Goal: Information Seeking & Learning: Find specific fact

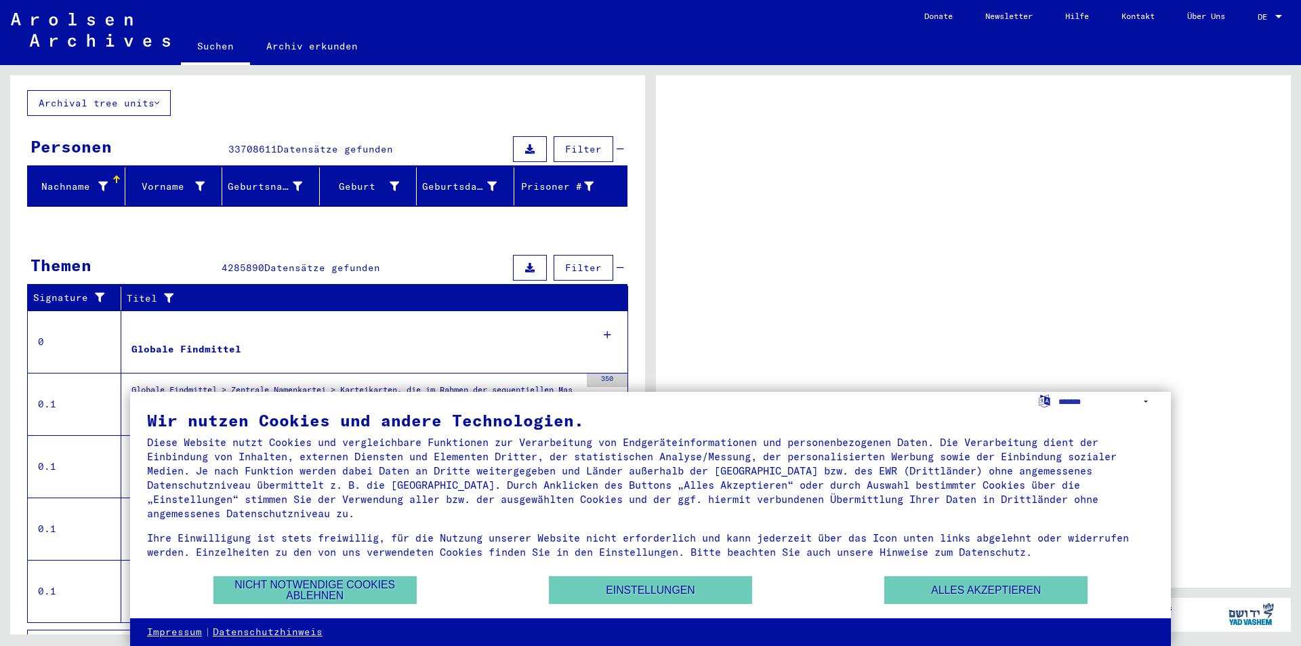
scroll to position [97, 0]
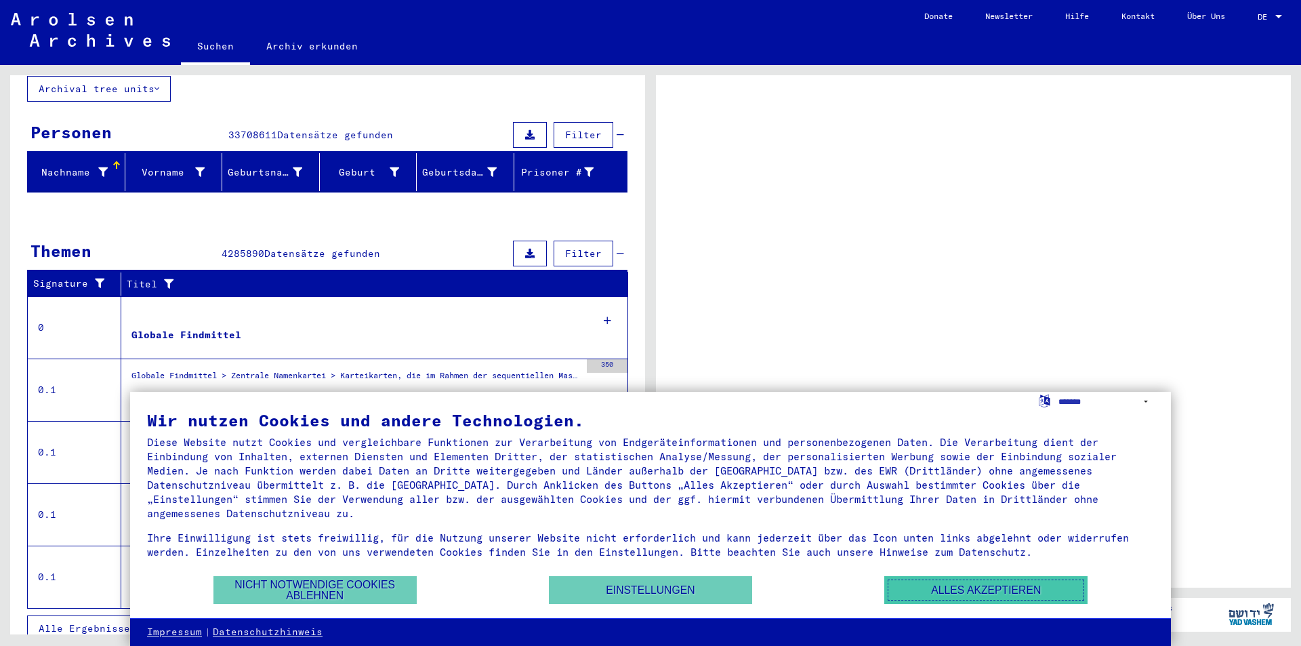
click at [974, 587] on button "Alles akzeptieren" at bounding box center [985, 590] width 203 height 28
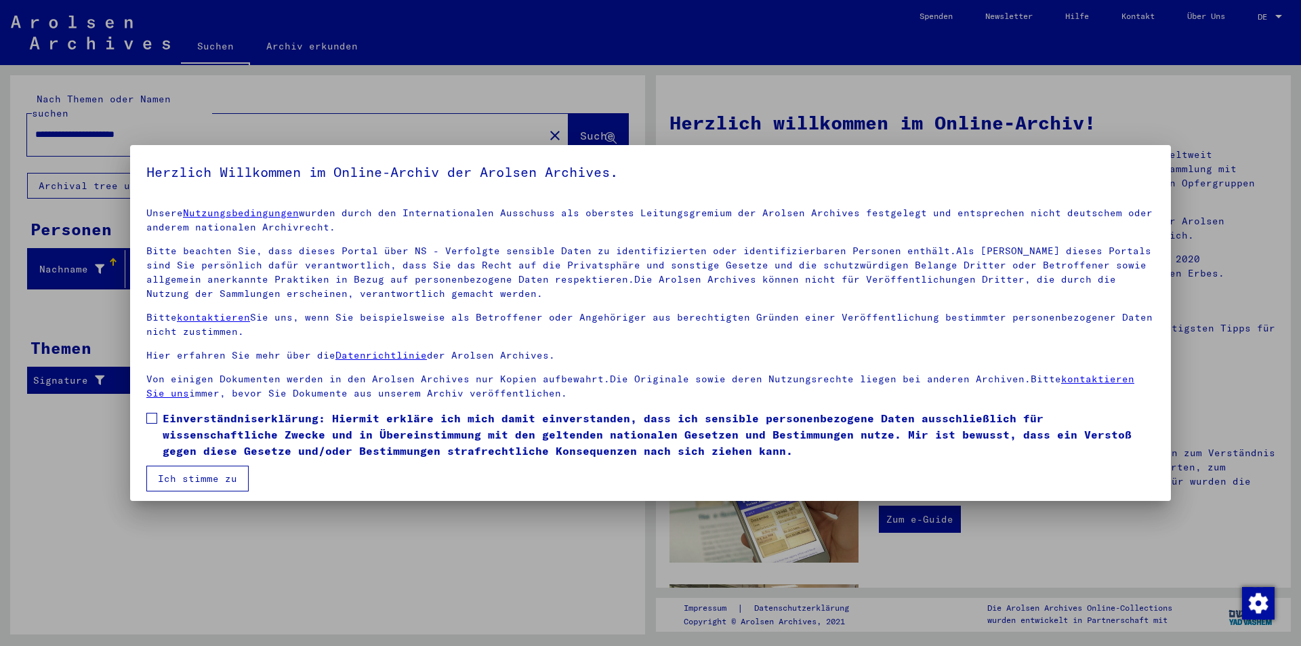
click at [180, 489] on button "Ich stimme zu" at bounding box center [197, 478] width 102 height 26
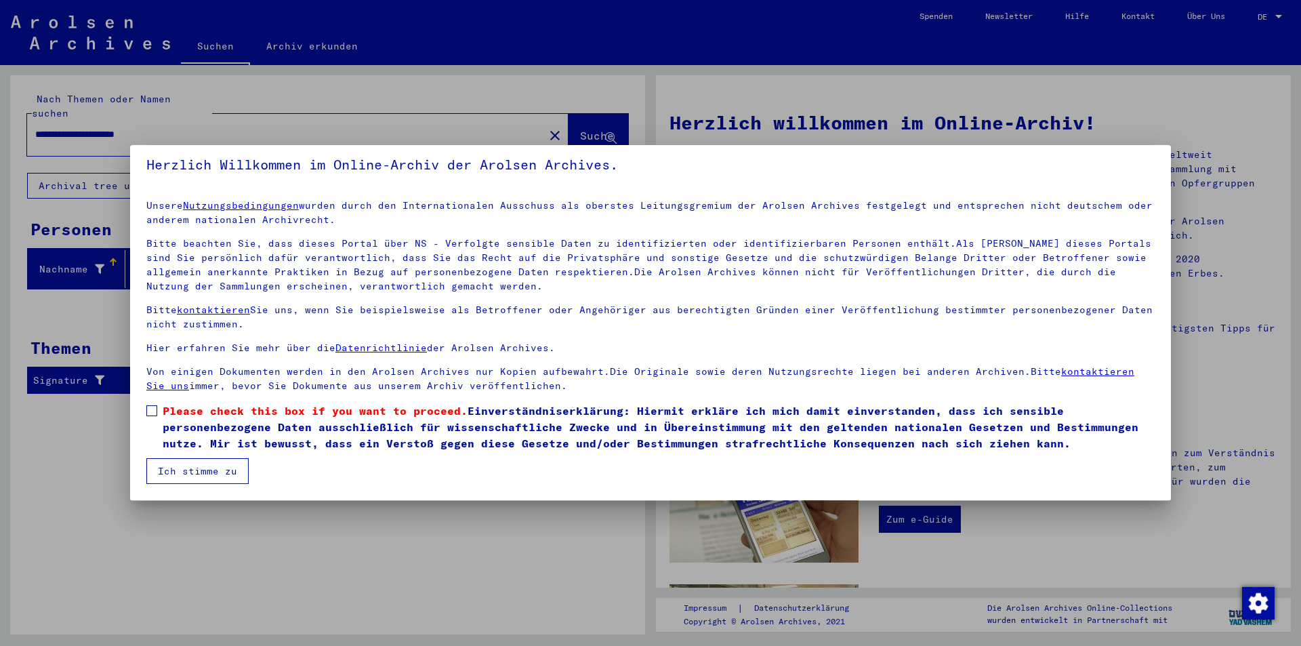
click at [151, 415] on span at bounding box center [151, 410] width 11 height 11
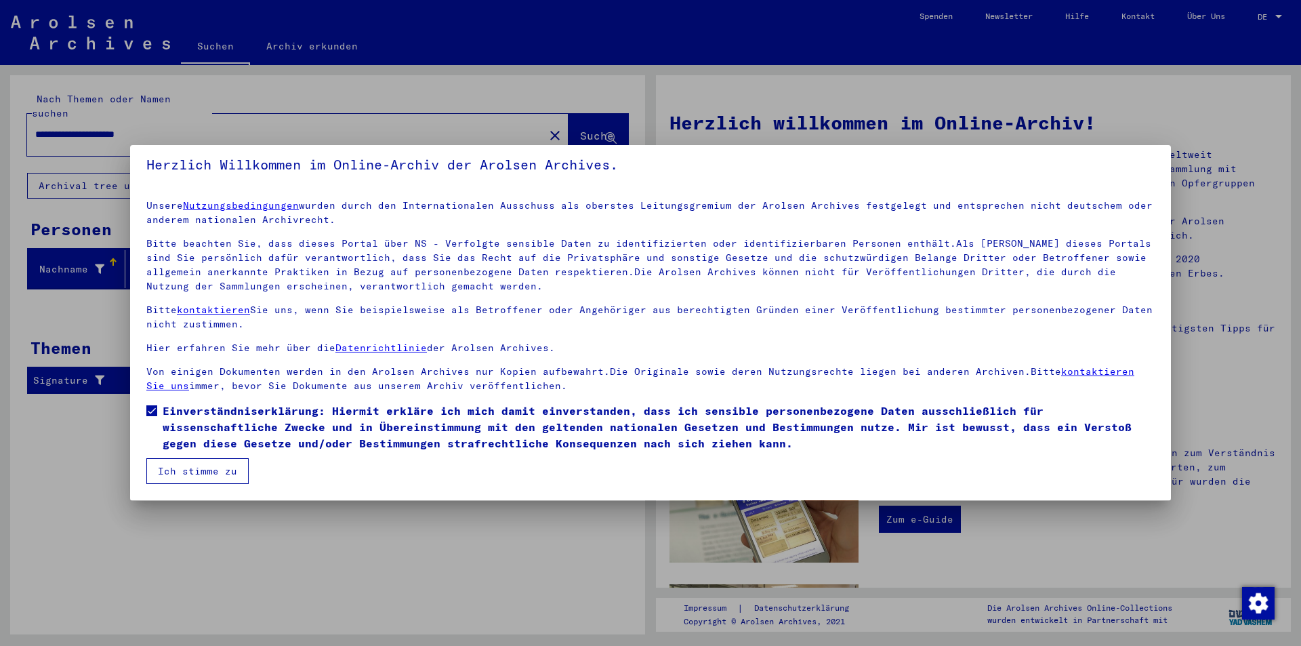
click at [175, 468] on button "Ich stimme zu" at bounding box center [197, 471] width 102 height 26
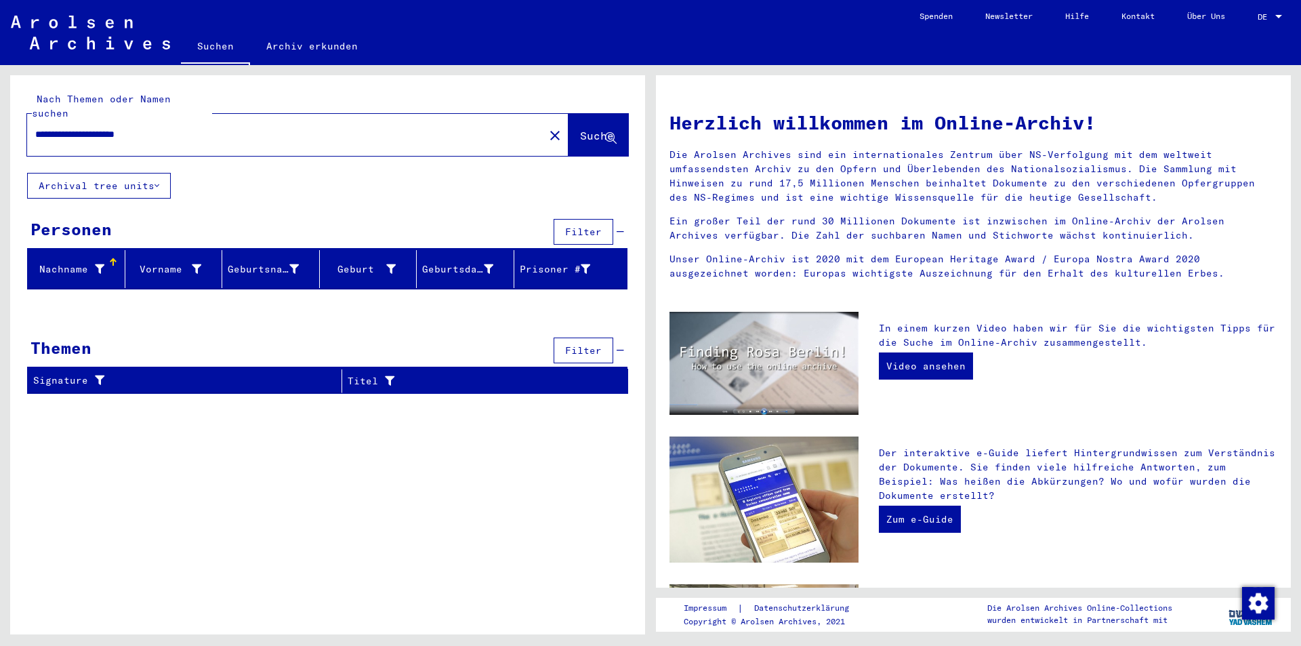
click at [1279, 19] on div at bounding box center [1278, 16] width 12 height 9
click at [1270, 25] on span "English" at bounding box center [1255, 24] width 55 height 24
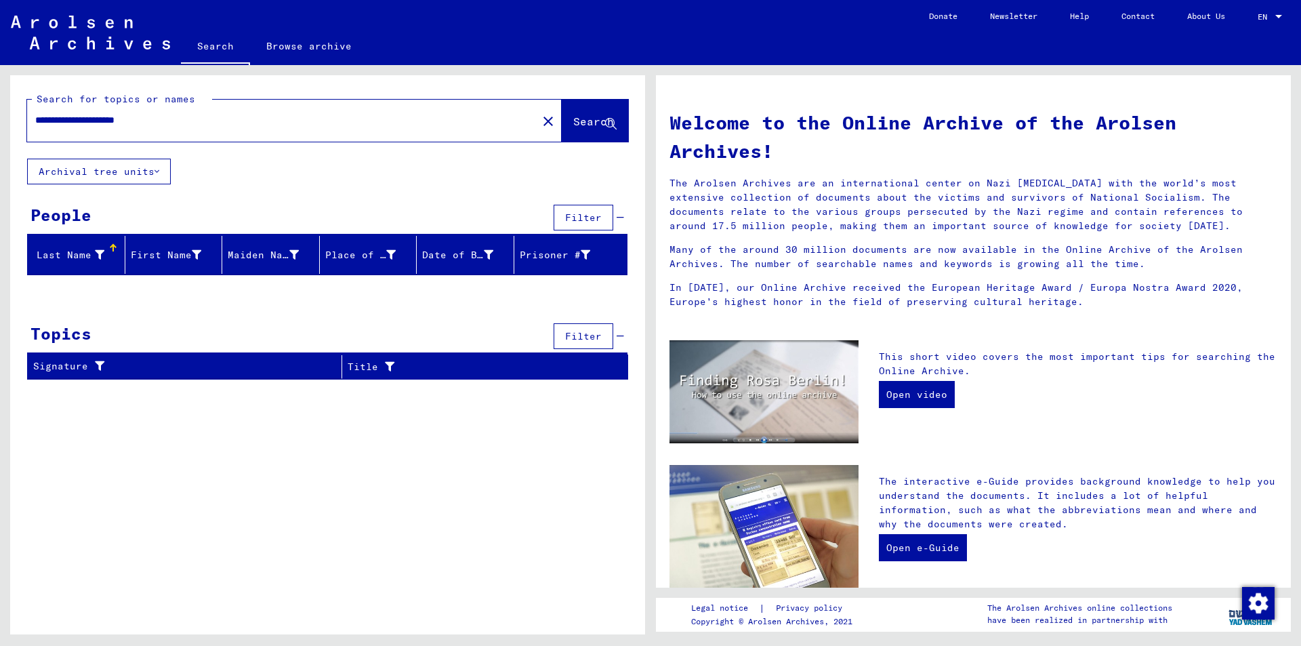
drag, startPoint x: 111, startPoint y: 121, endPoint x: 76, endPoint y: 117, distance: 35.5
click at [76, 117] on input "**********" at bounding box center [278, 120] width 486 height 14
click at [77, 122] on input "**********" at bounding box center [278, 120] width 486 height 14
type input "**********"
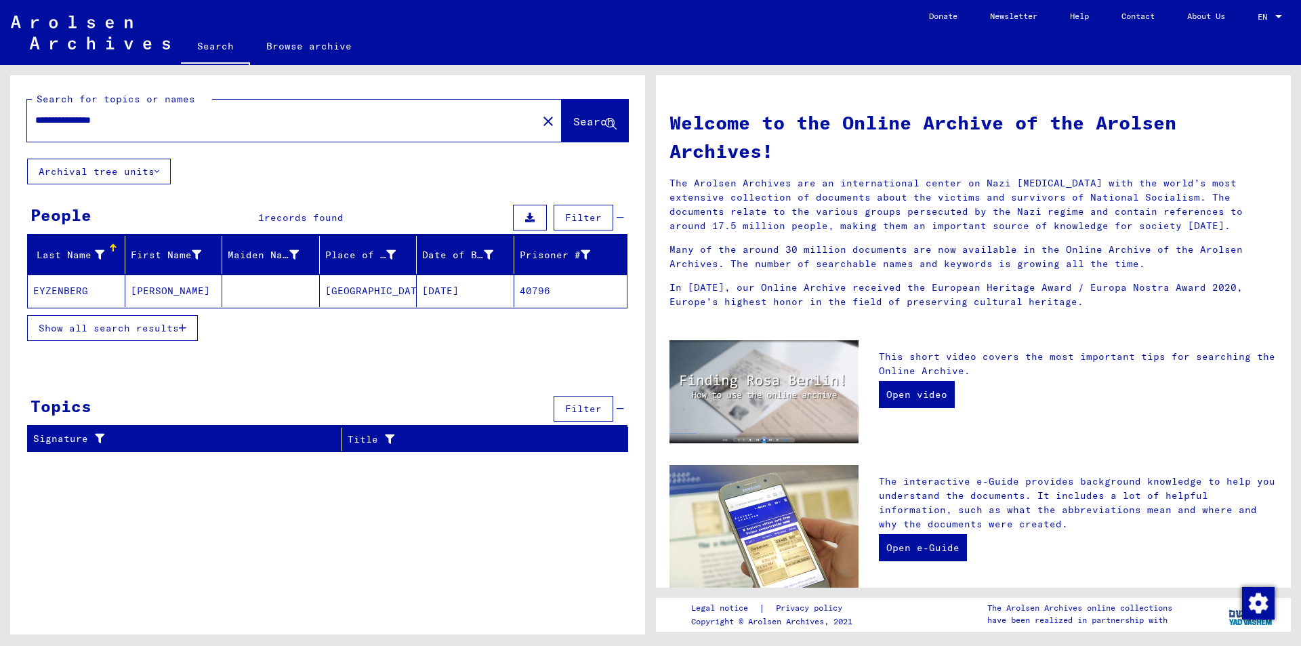
click at [63, 285] on mat-cell "EYZENBERG" at bounding box center [77, 290] width 98 height 33
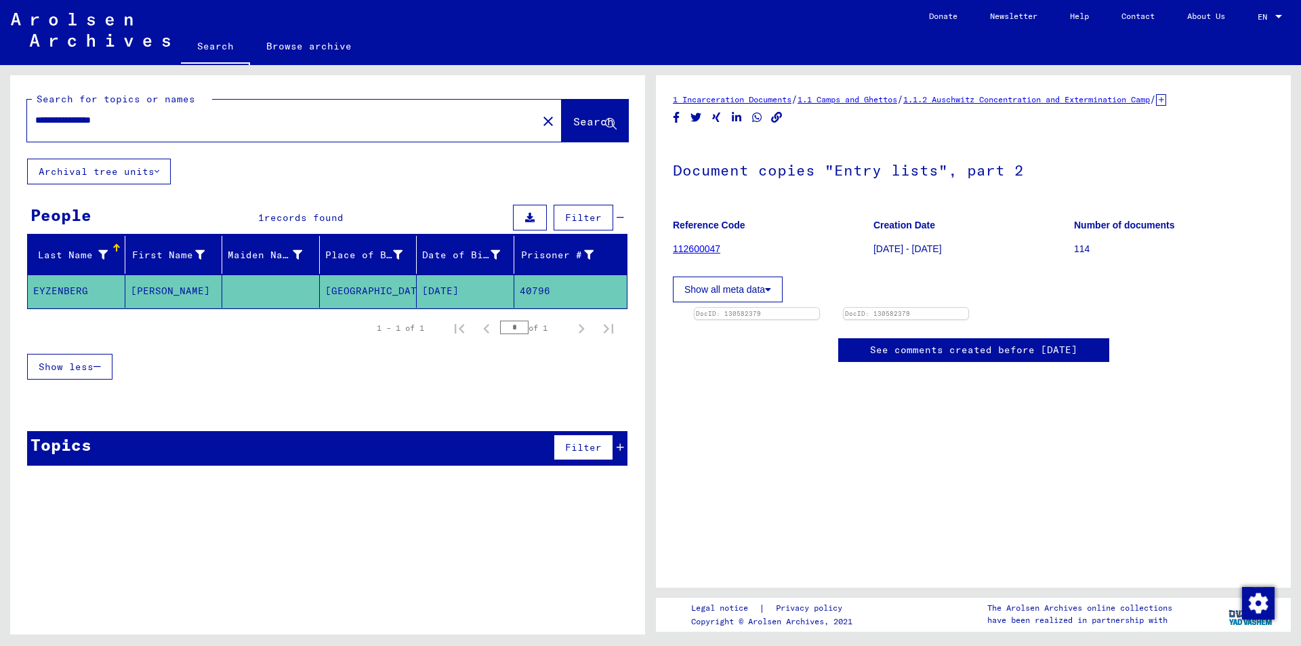
scroll to position [136, 0]
click at [822, 308] on img at bounding box center [756, 308] width 131 height 0
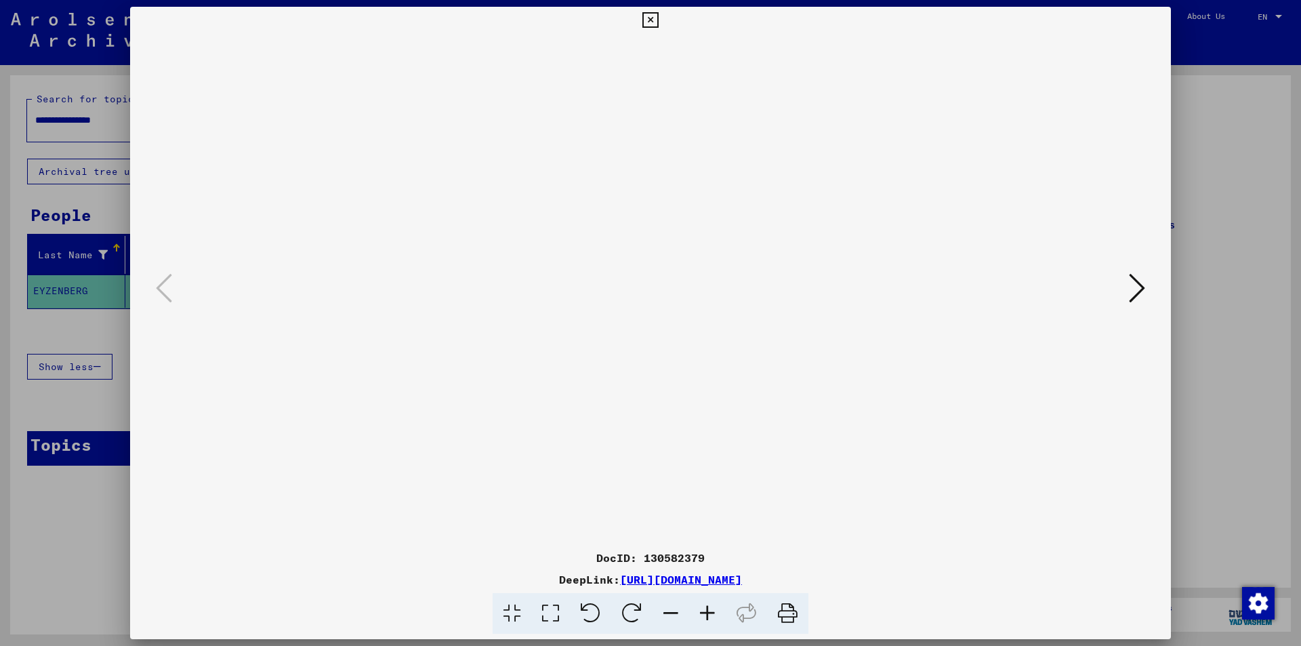
click at [694, 578] on link "[URL][DOMAIN_NAME]" at bounding box center [681, 580] width 122 height 14
click at [699, 628] on icon at bounding box center [707, 613] width 37 height 41
click at [1192, 278] on div at bounding box center [650, 323] width 1301 height 646
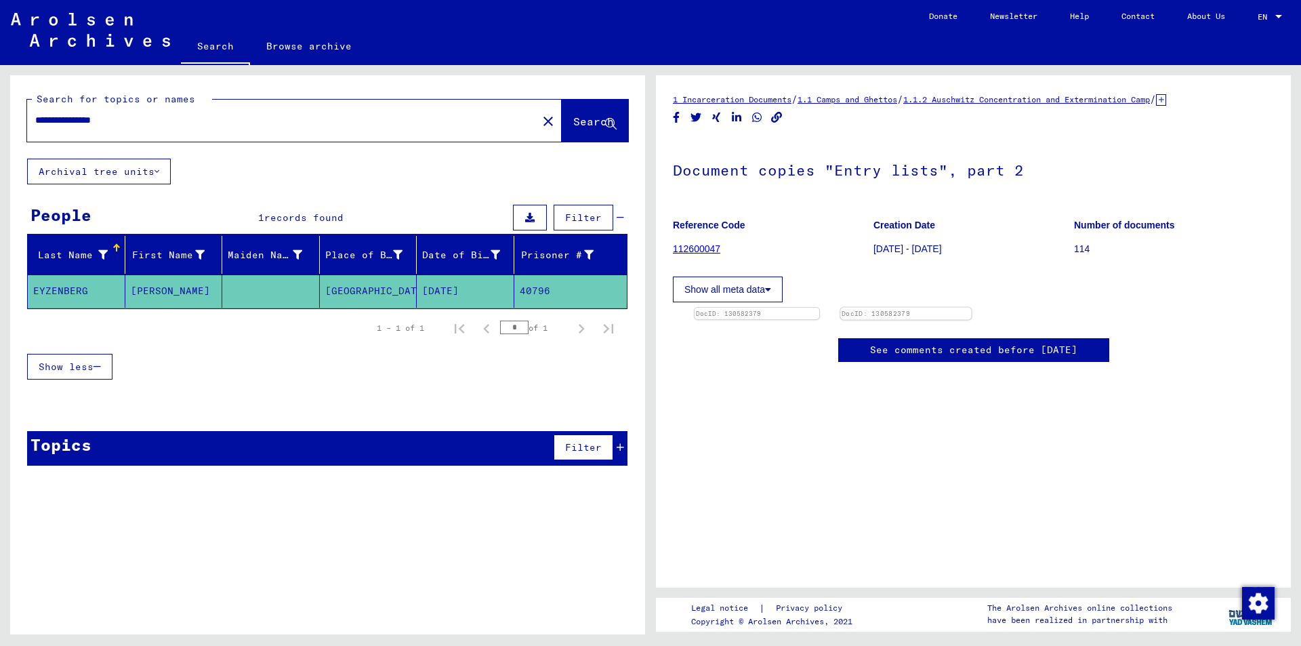
click at [971, 308] on img at bounding box center [905, 308] width 131 height 0
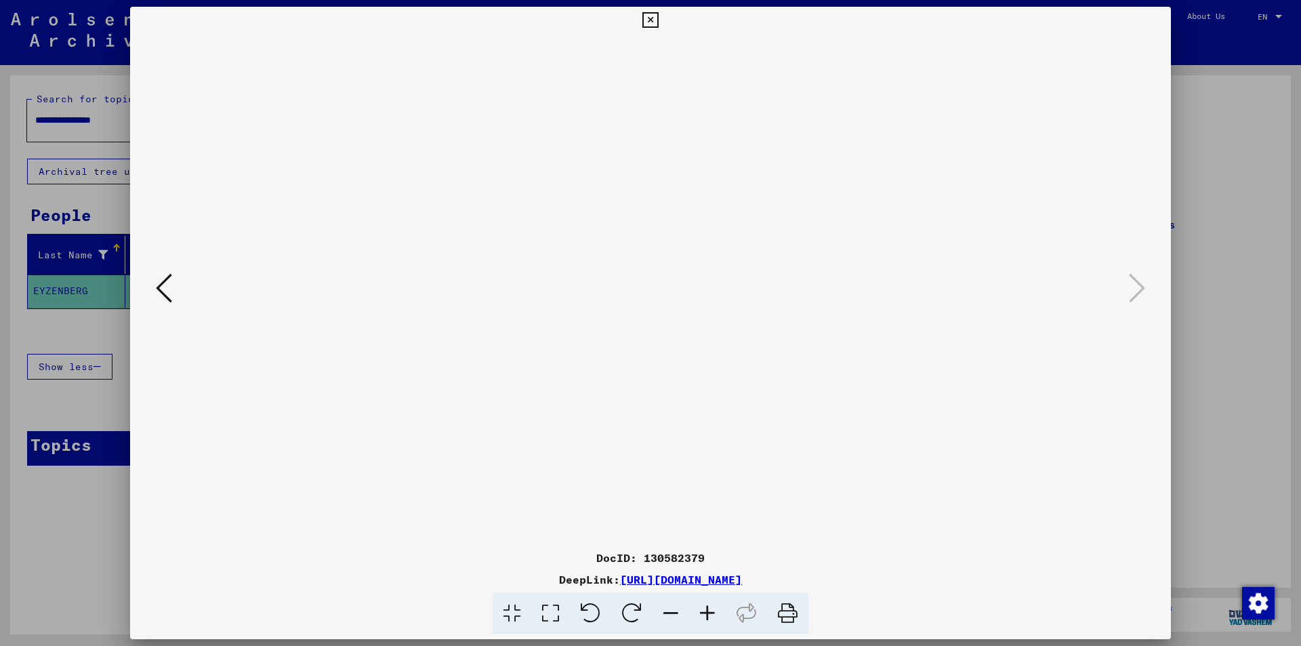
click at [168, 276] on icon at bounding box center [164, 288] width 16 height 33
click at [1226, 224] on div at bounding box center [650, 323] width 1301 height 646
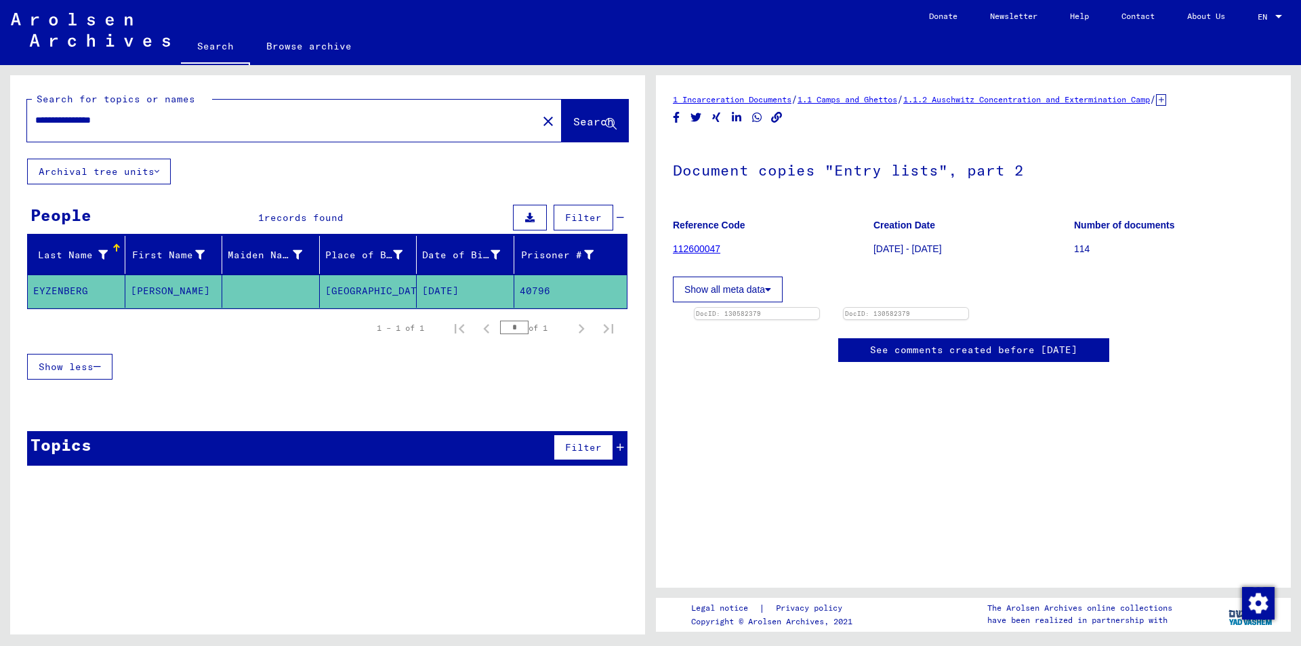
scroll to position [68, 0]
click at [822, 308] on img at bounding box center [756, 308] width 131 height 0
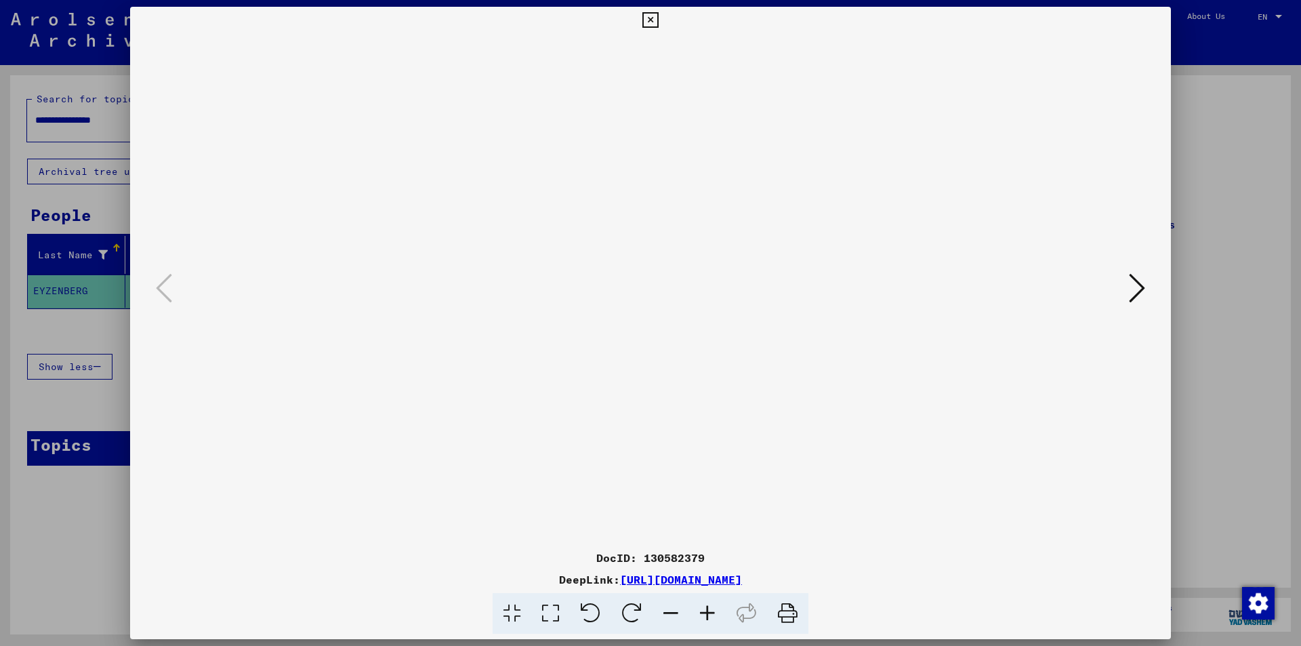
click at [1245, 152] on div at bounding box center [650, 323] width 1301 height 646
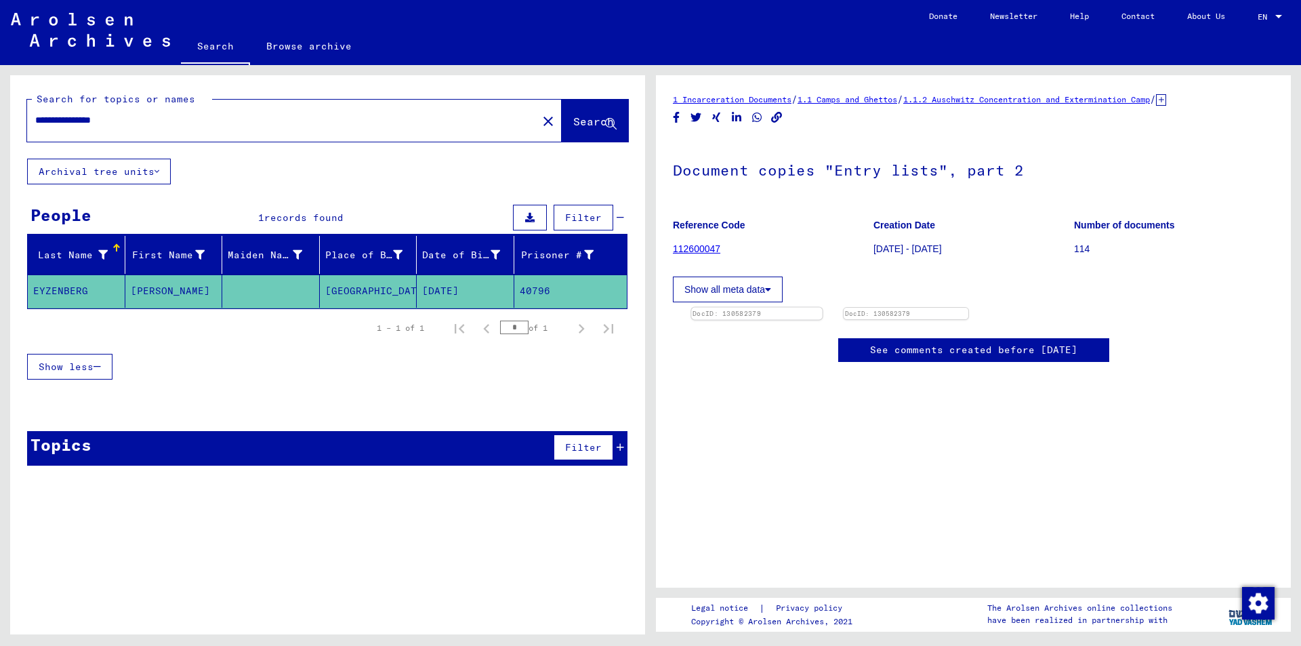
click at [813, 339] on img at bounding box center [813, 409] width 251 height 357
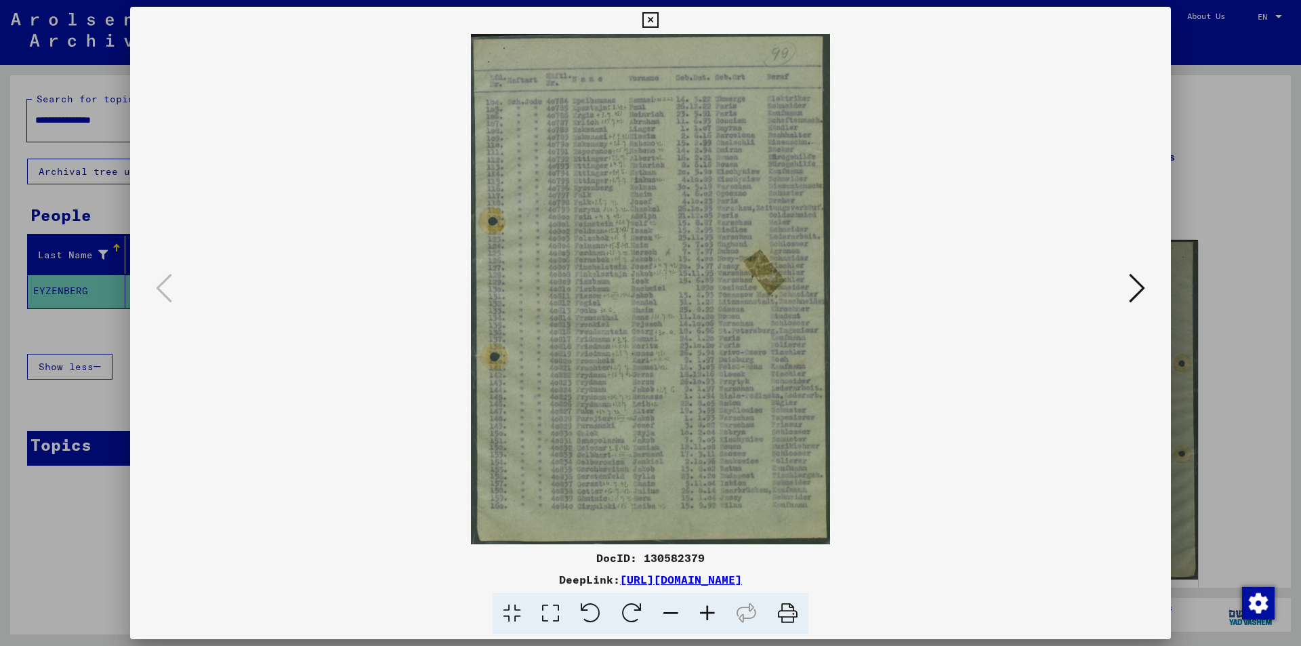
click at [709, 602] on icon at bounding box center [707, 613] width 37 height 41
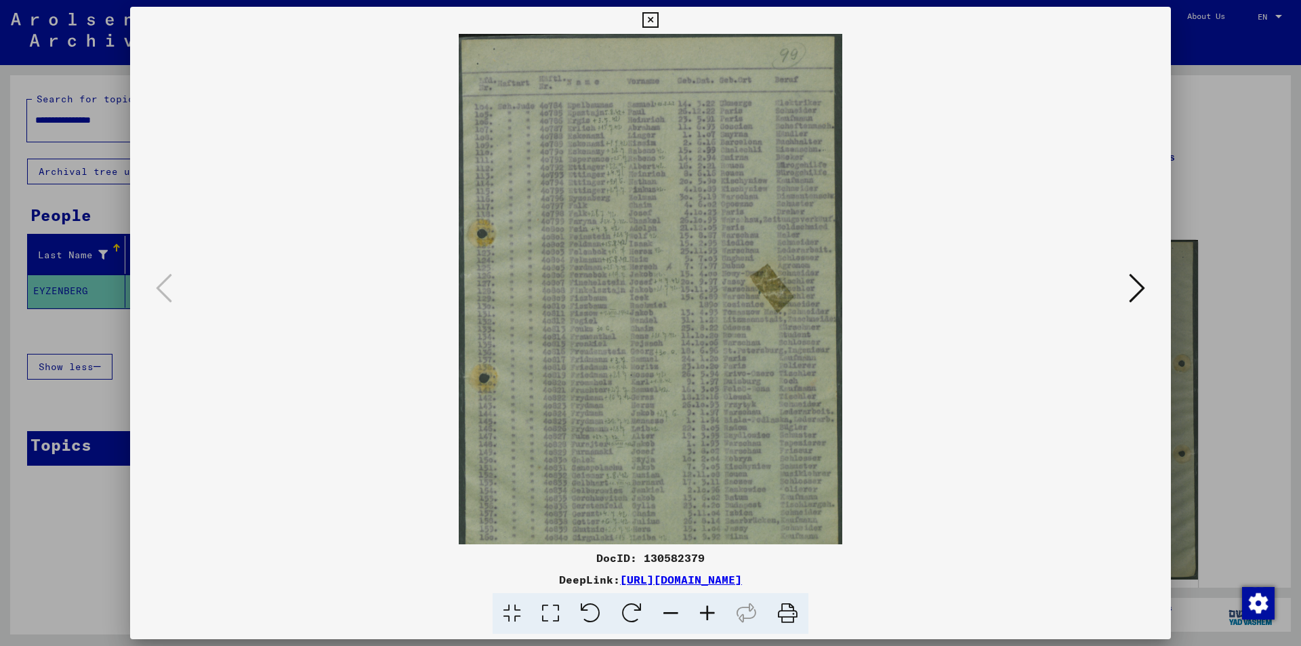
click at [709, 605] on icon at bounding box center [707, 613] width 37 height 41
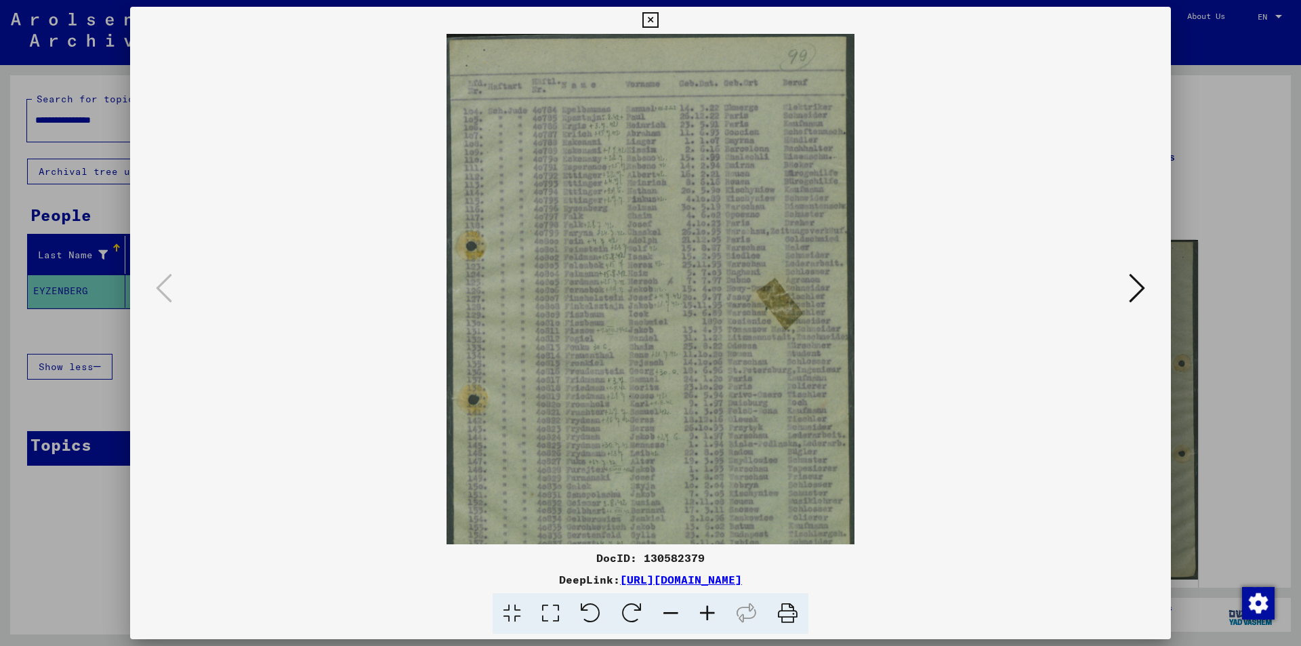
click at [709, 605] on icon at bounding box center [707, 613] width 37 height 41
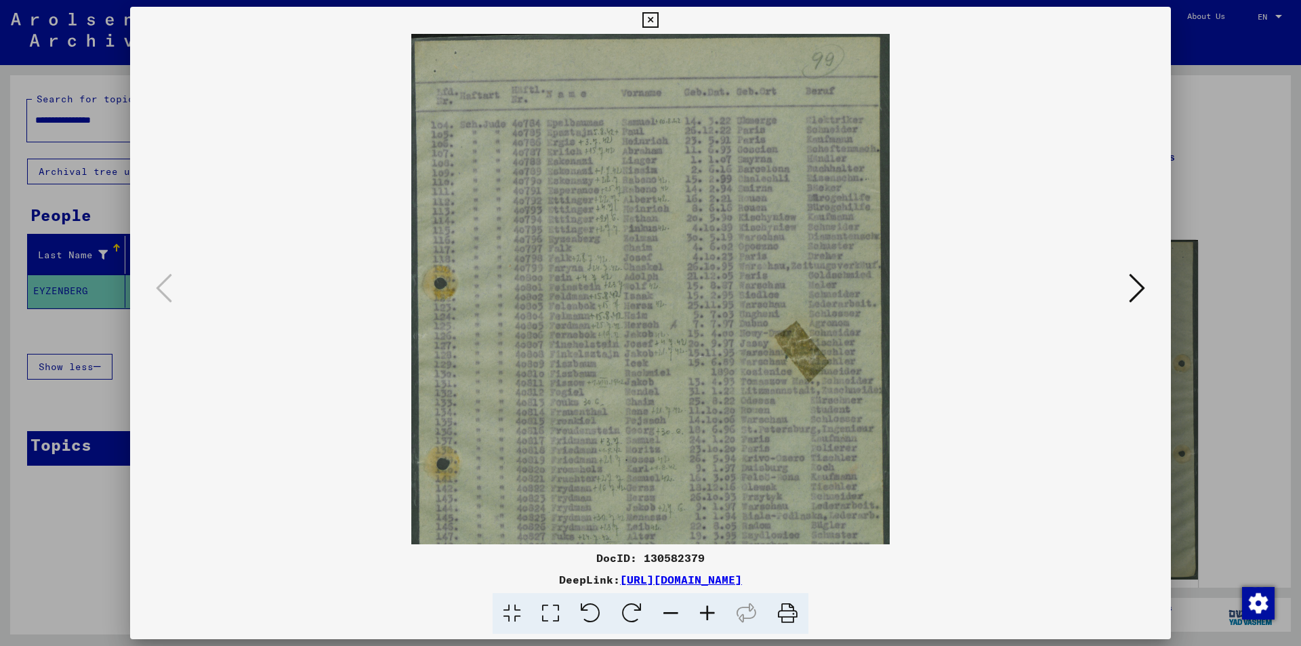
click at [708, 605] on icon at bounding box center [707, 613] width 37 height 41
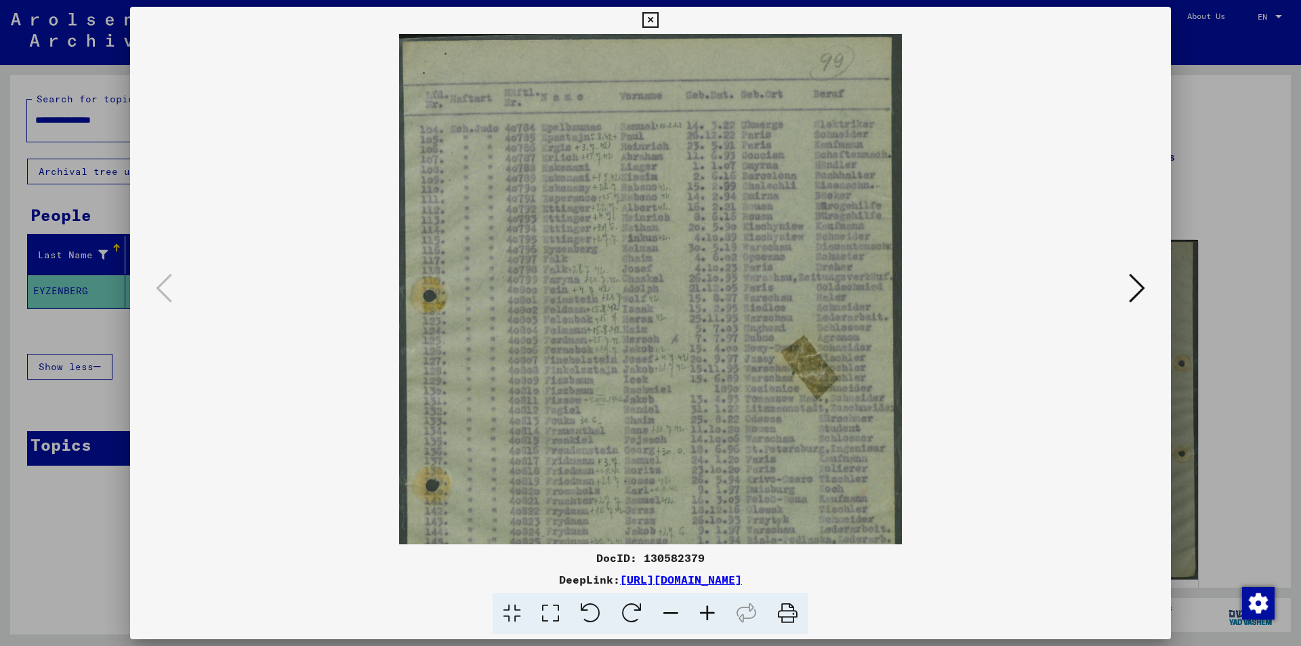
click at [708, 605] on icon at bounding box center [707, 613] width 37 height 41
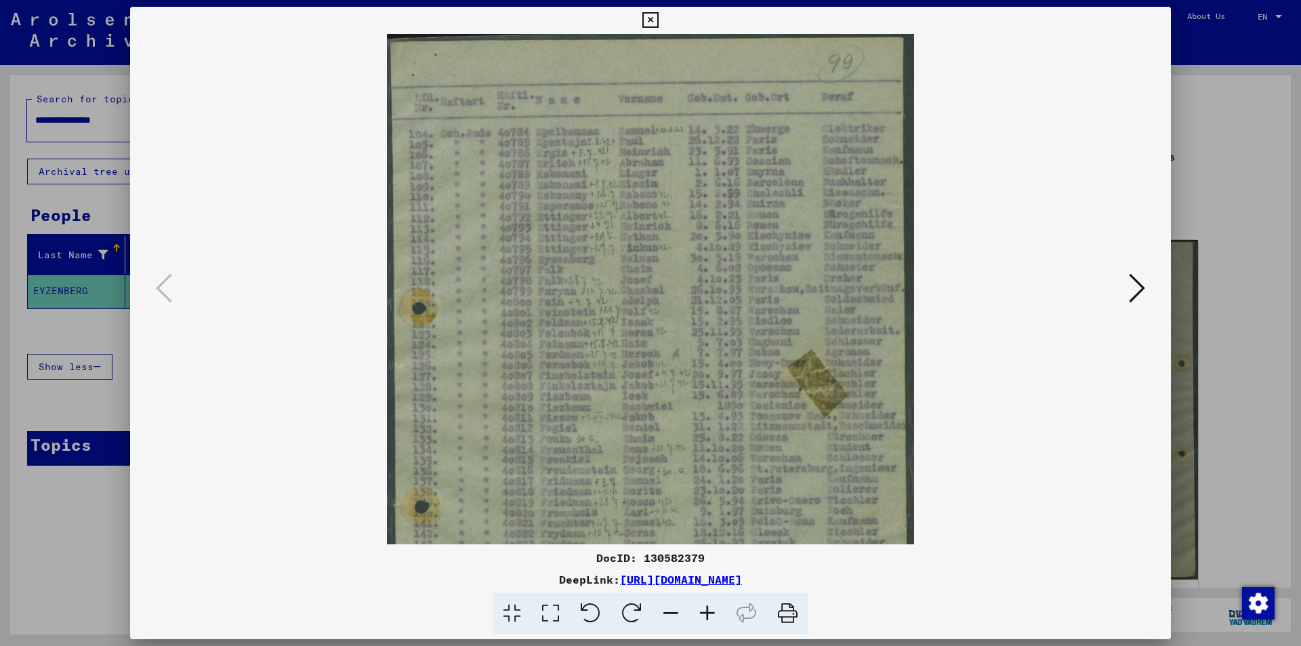
click at [708, 605] on icon at bounding box center [707, 613] width 37 height 41
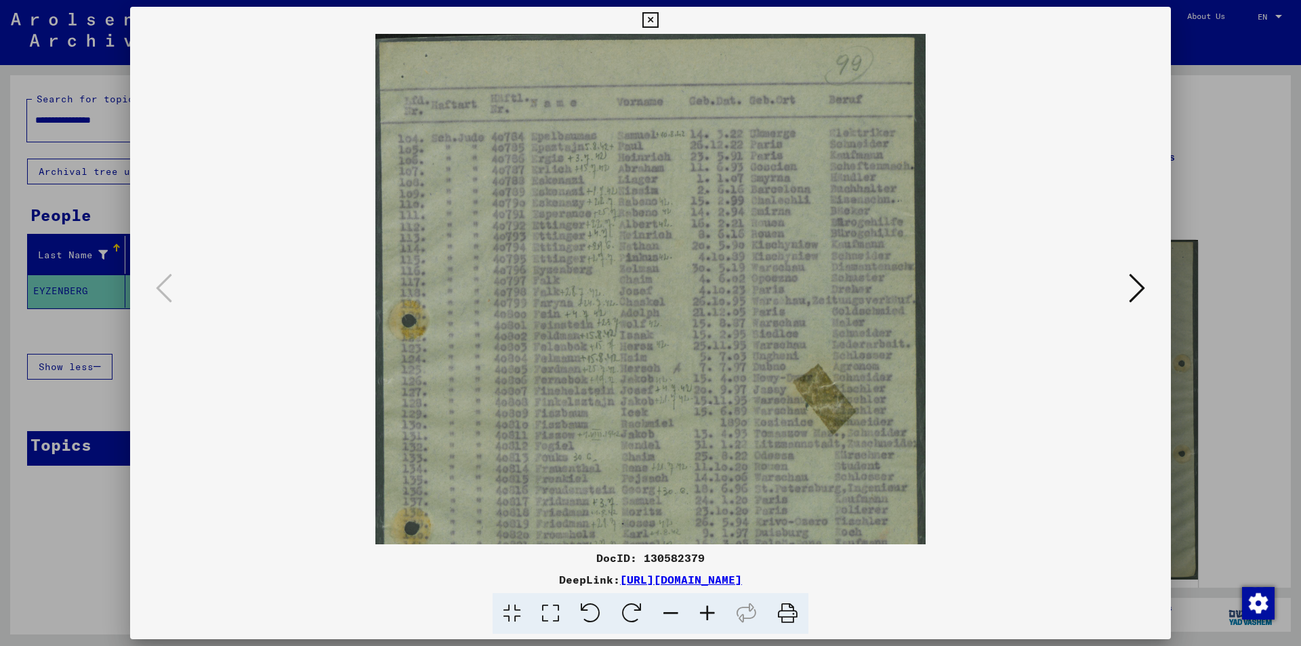
click at [708, 605] on icon at bounding box center [707, 613] width 37 height 41
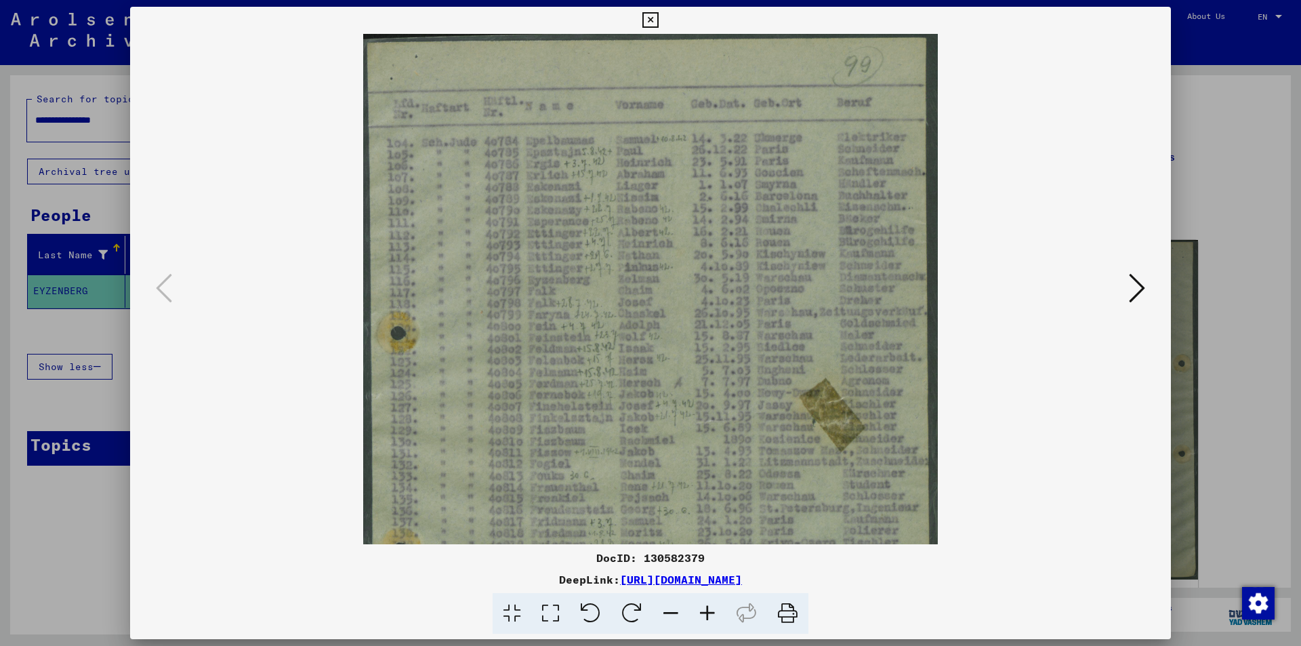
click at [1222, 73] on div at bounding box center [650, 323] width 1301 height 646
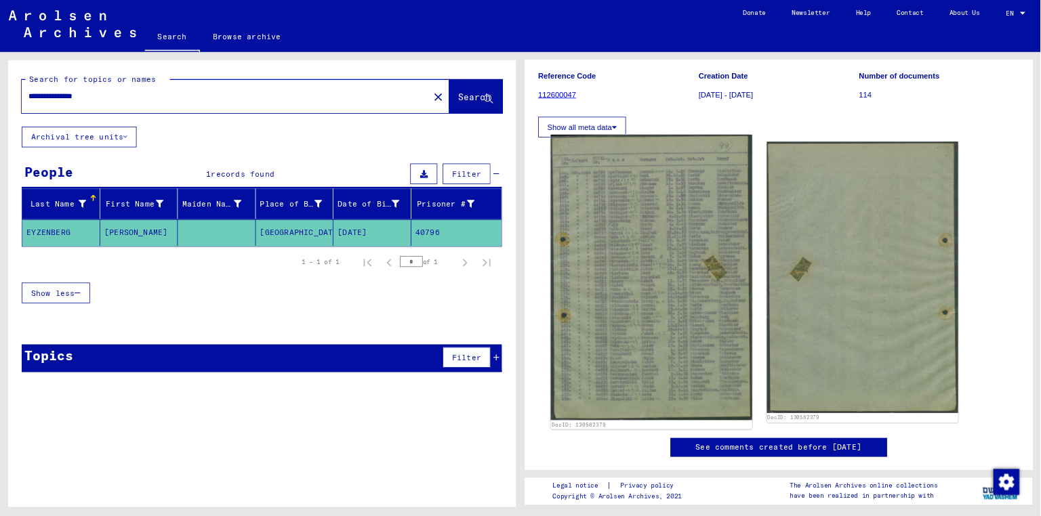
scroll to position [136, 0]
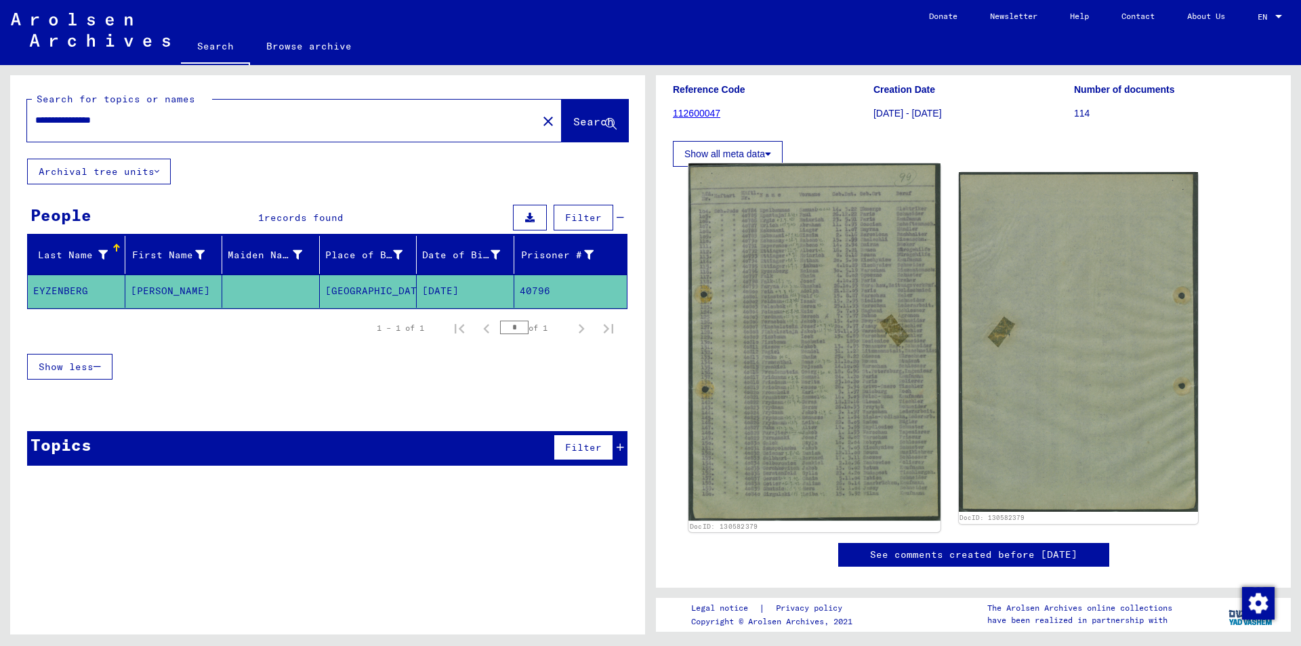
click at [811, 327] on img at bounding box center [813, 341] width 251 height 357
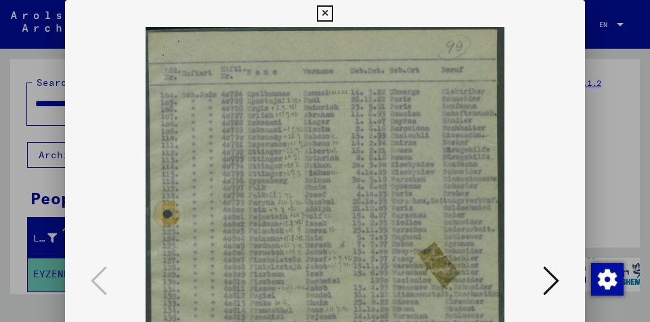
scroll to position [0, 0]
click at [54, 132] on div at bounding box center [325, 161] width 650 height 322
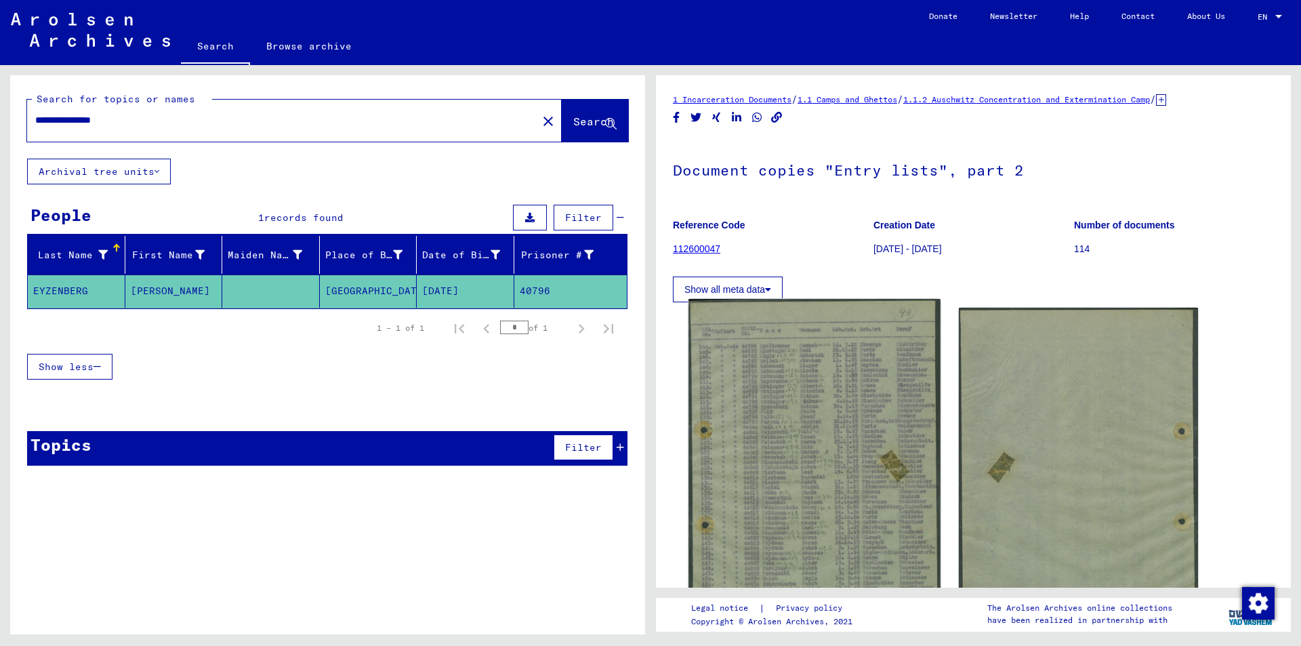
click at [806, 444] on img at bounding box center [813, 477] width 251 height 357
